Goal: Task Accomplishment & Management: Manage account settings

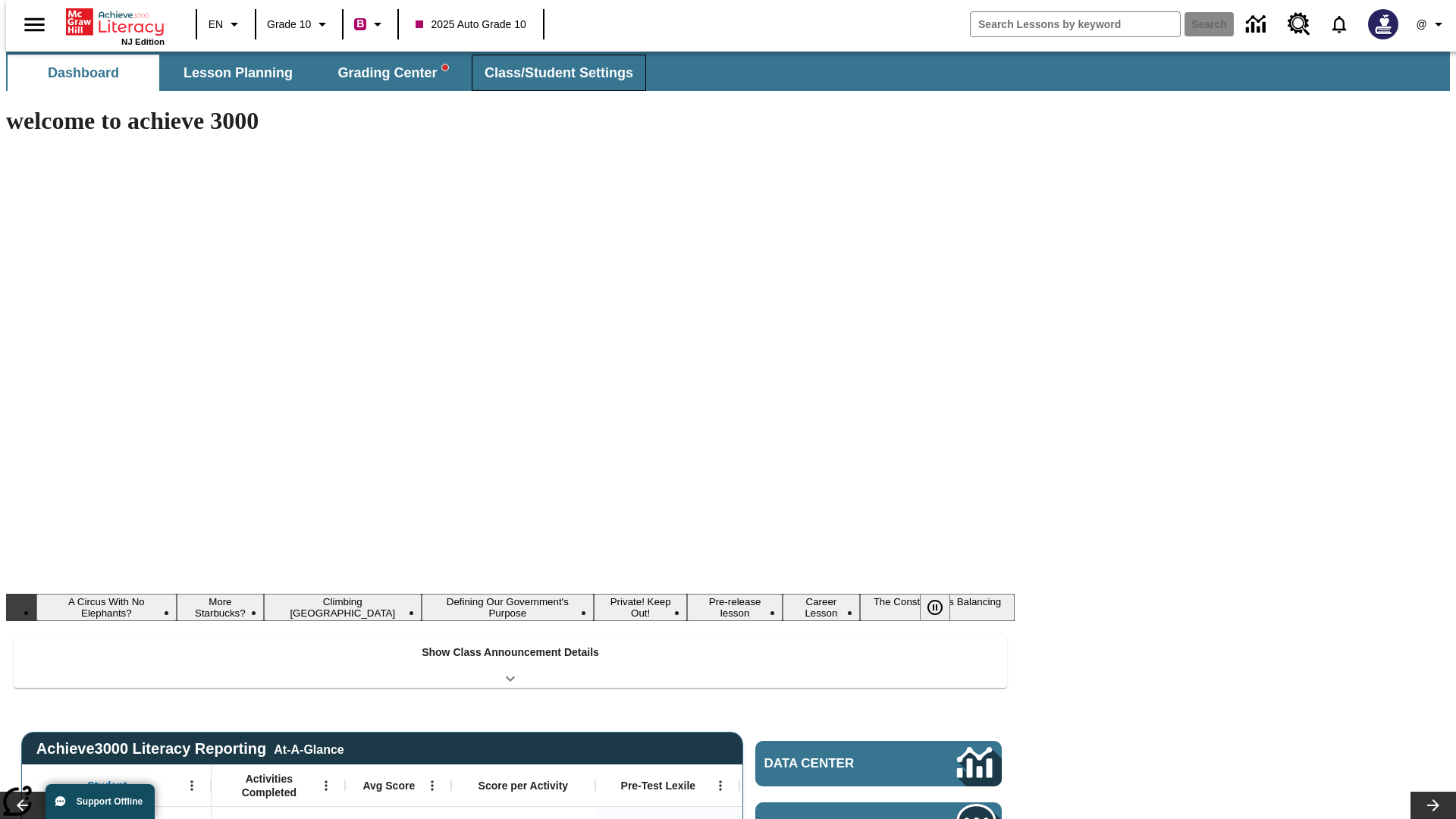
click at [550, 73] on span "Class/Student Settings" at bounding box center [558, 73] width 148 height 17
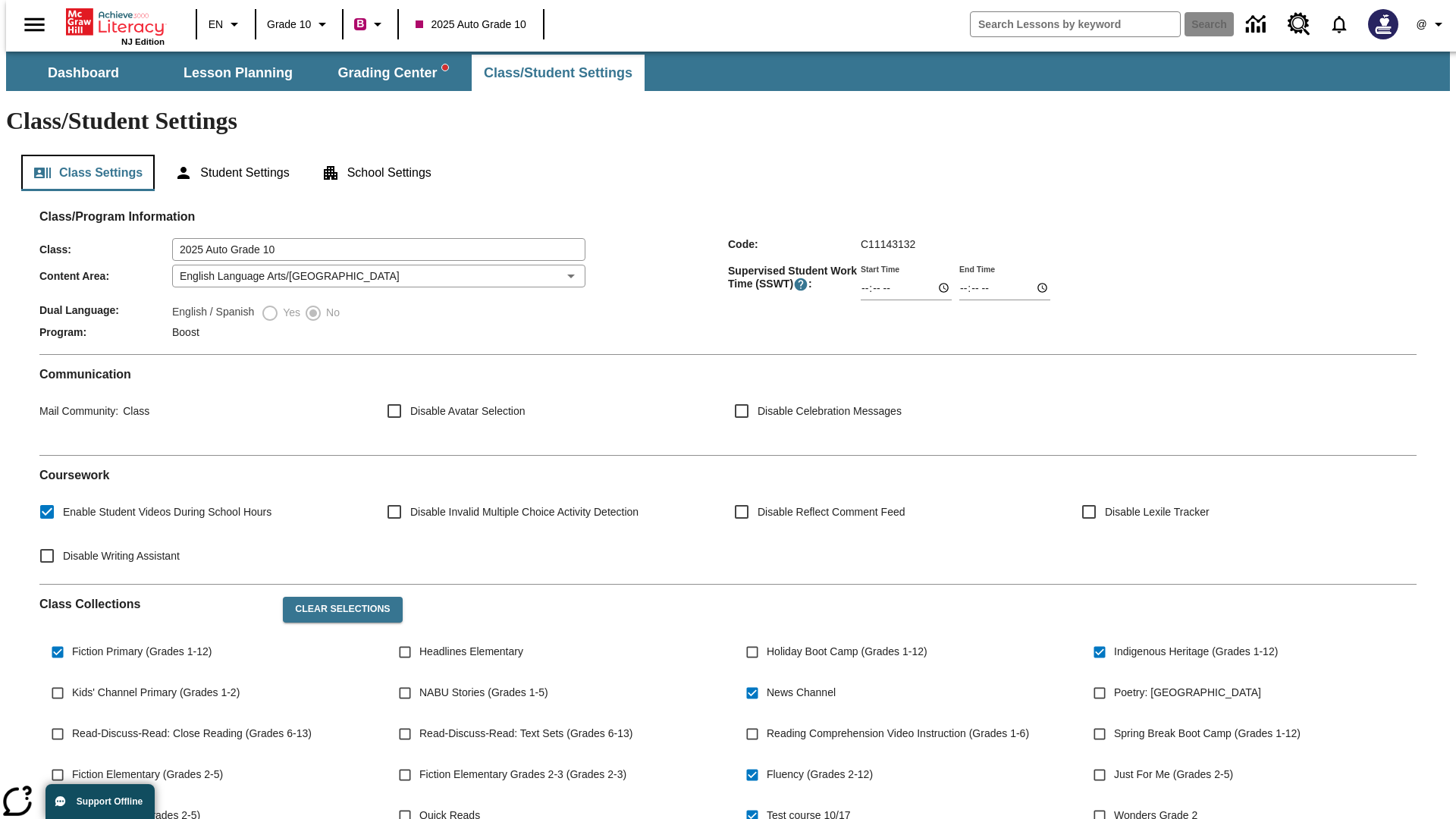
click at [82, 155] on button "Class Settings" at bounding box center [87, 173] width 133 height 36
type input "17:35"
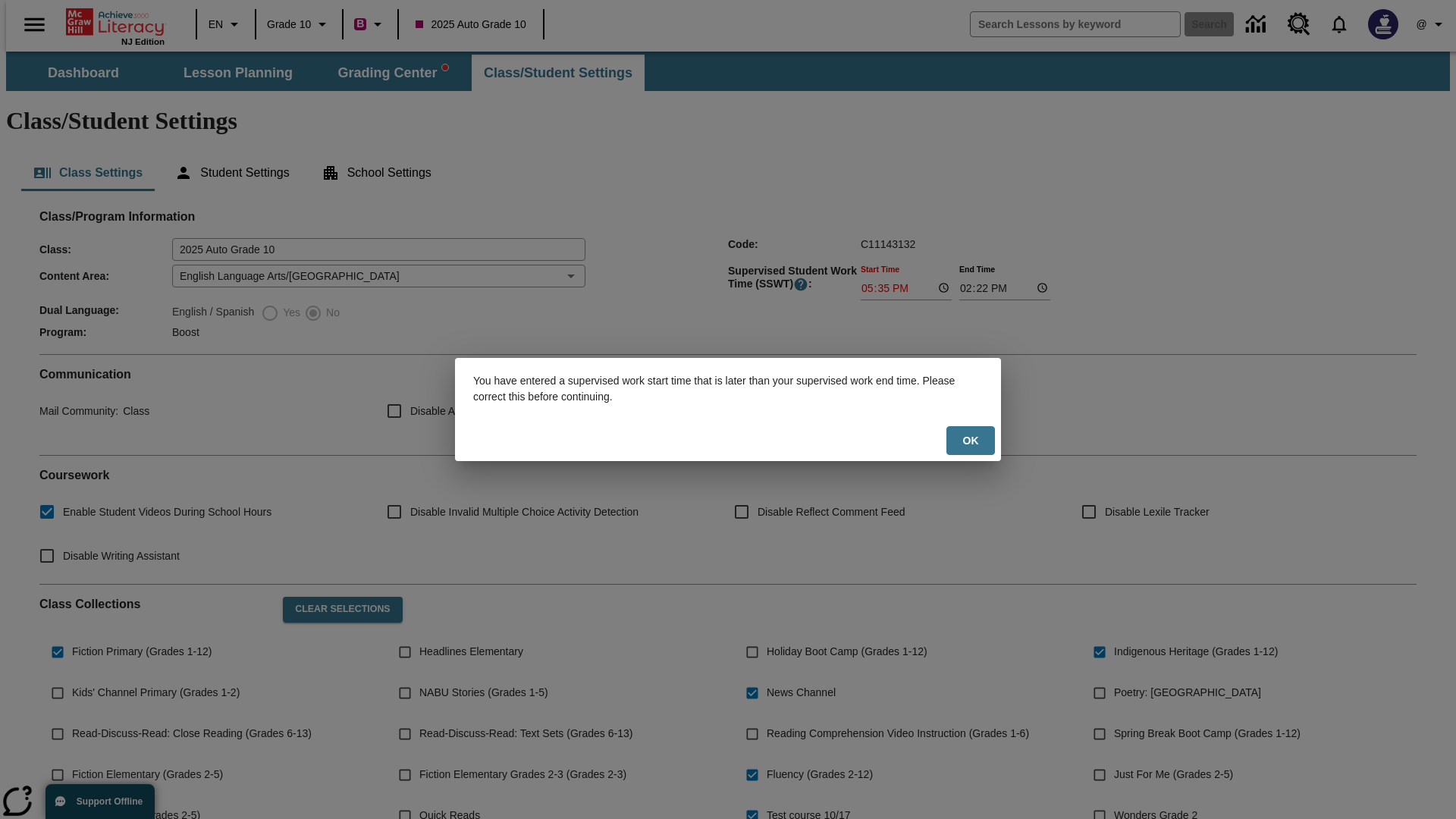
scroll to position [222, 0]
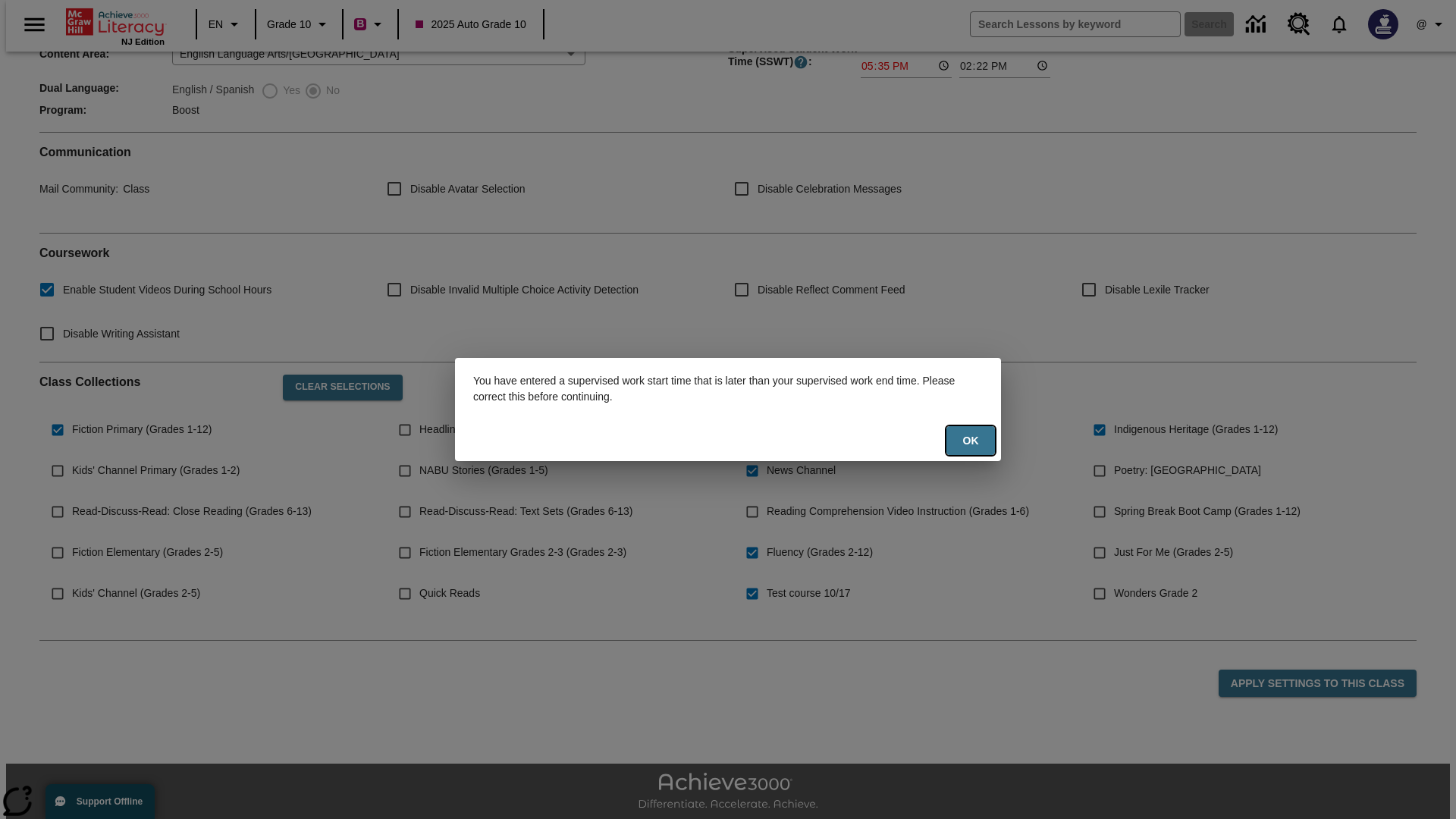
click at [971, 440] on button "Ok" at bounding box center [971, 440] width 49 height 30
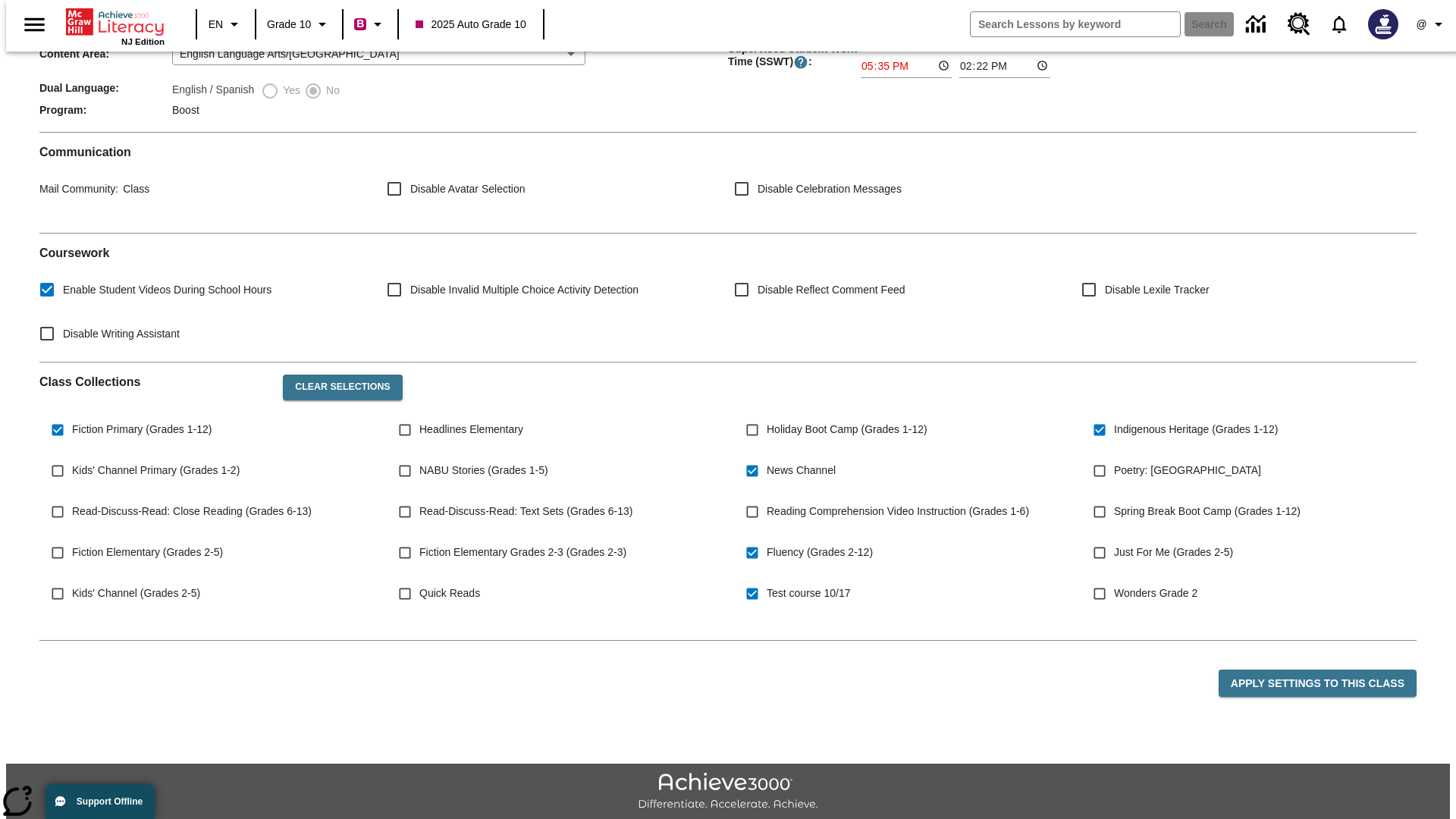
type input "17:35"
click at [1327, 670] on button "Apply Settings to this Class" at bounding box center [1317, 683] width 198 height 28
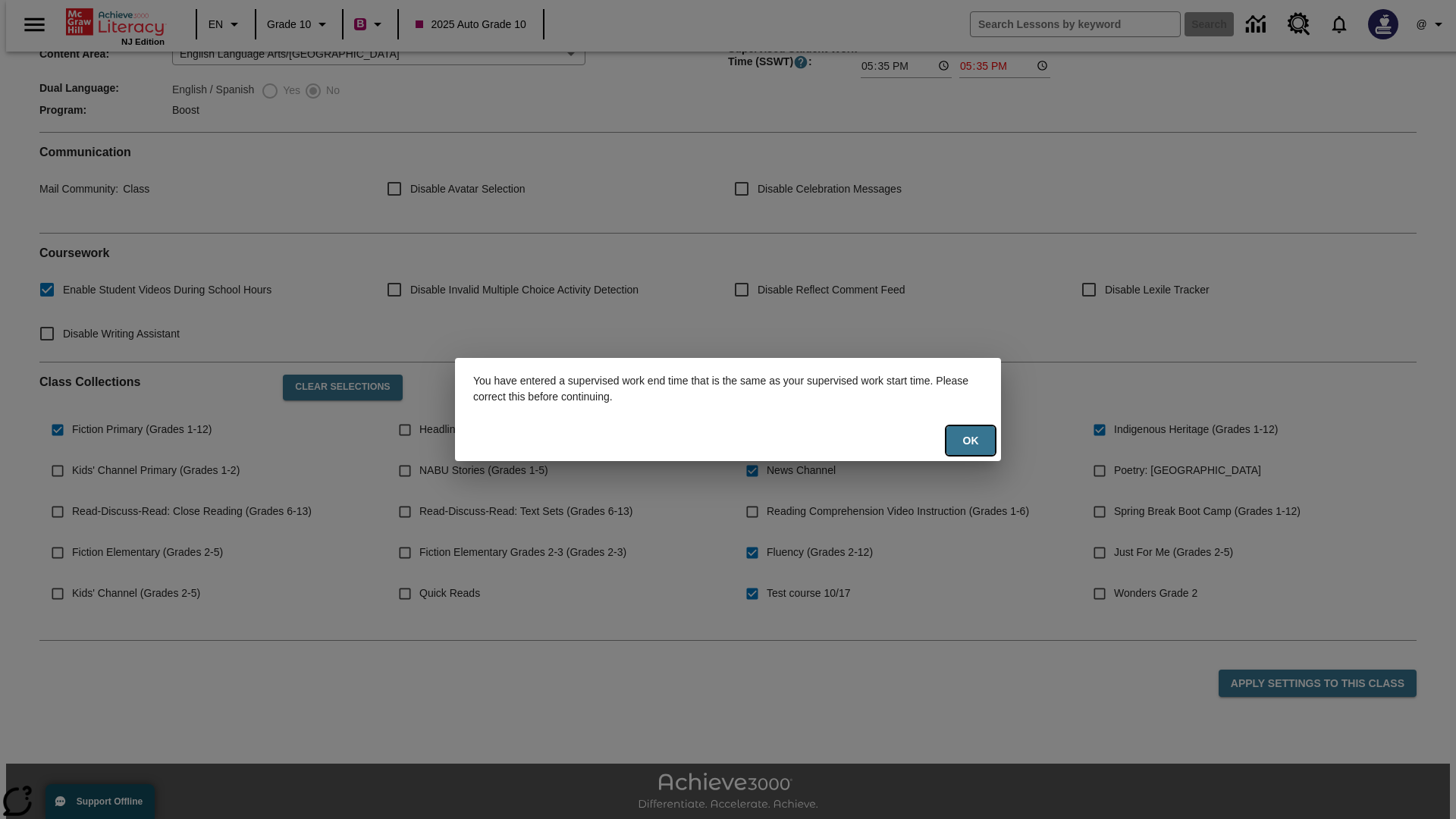
click at [971, 440] on button "Ok" at bounding box center [971, 440] width 49 height 30
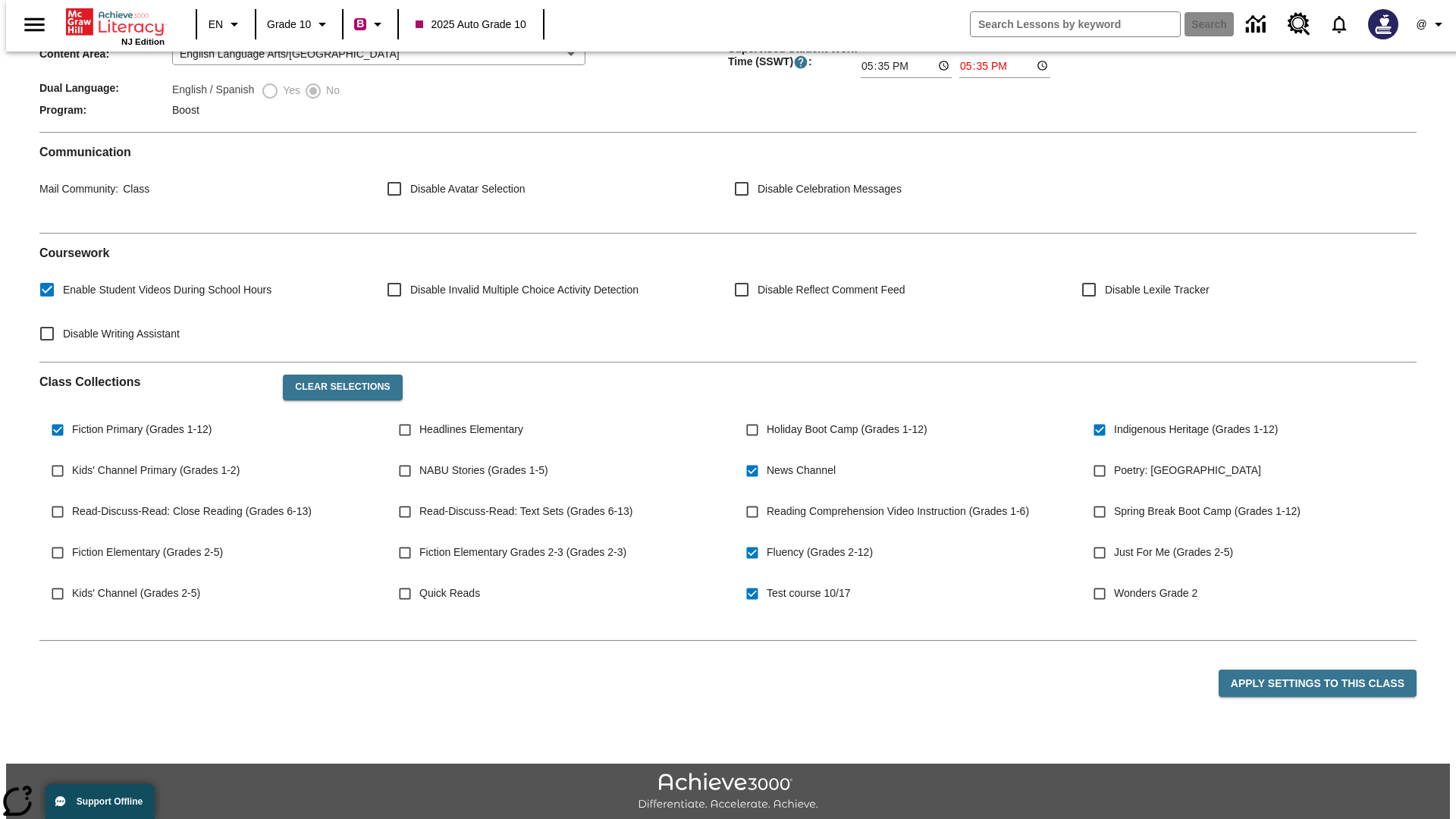
type input "23:35"
type input "23:36"
click at [1327, 670] on button "Apply Settings to this Class" at bounding box center [1317, 683] width 198 height 28
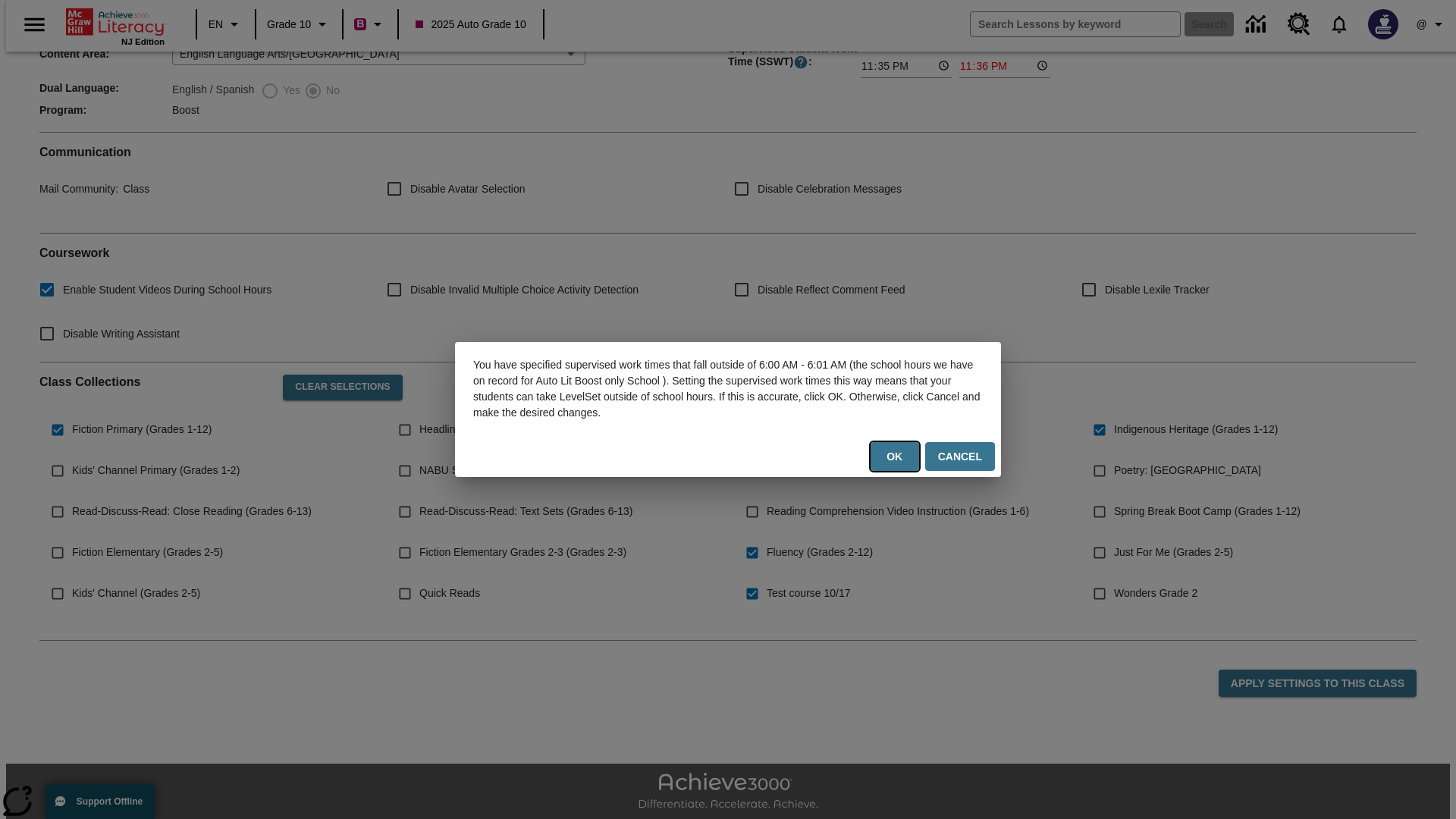
click at [898, 456] on button "Ok" at bounding box center [894, 456] width 49 height 30
